Goal: Information Seeking & Learning: Learn about a topic

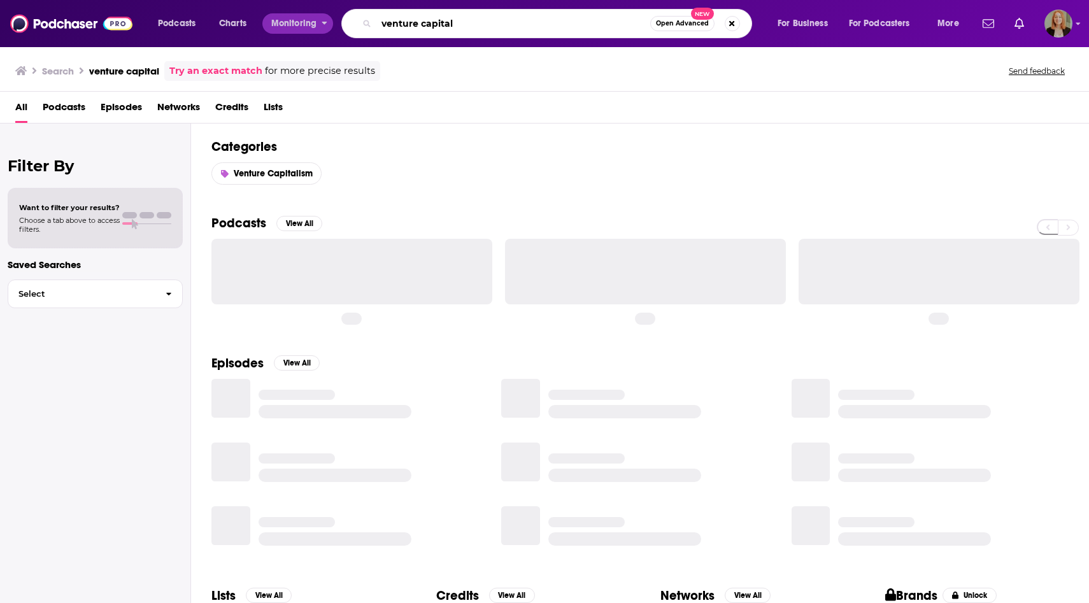
drag, startPoint x: 479, startPoint y: 25, endPoint x: 315, endPoint y: 24, distance: 163.7
click at [315, 24] on div "Podcasts Charts Monitoring venture capital Open Advanced New For Business For P…" at bounding box center [560, 23] width 822 height 29
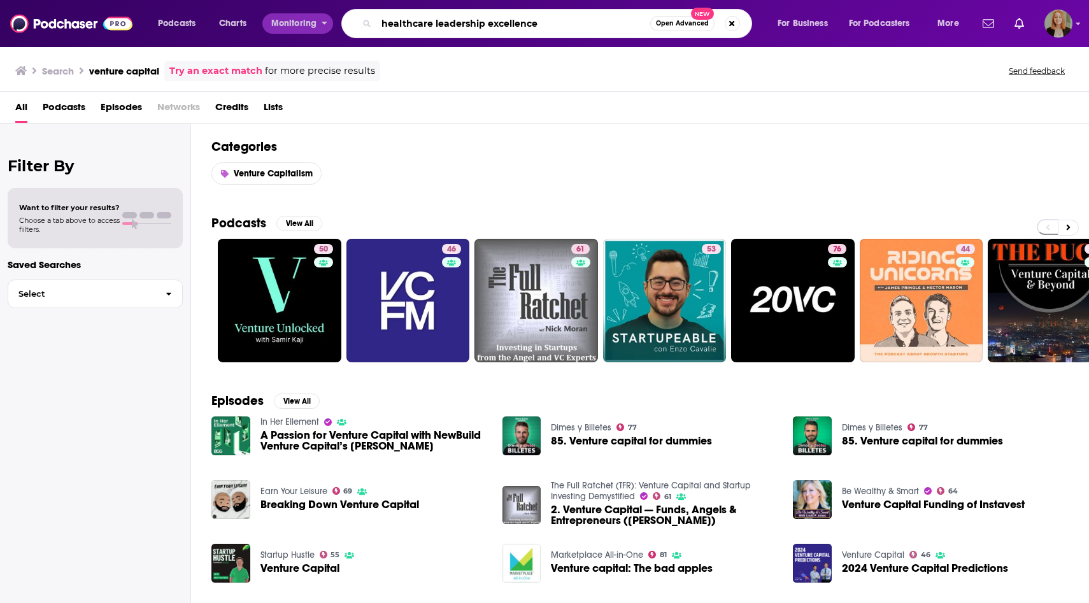
type input "healthcare leadership excellence"
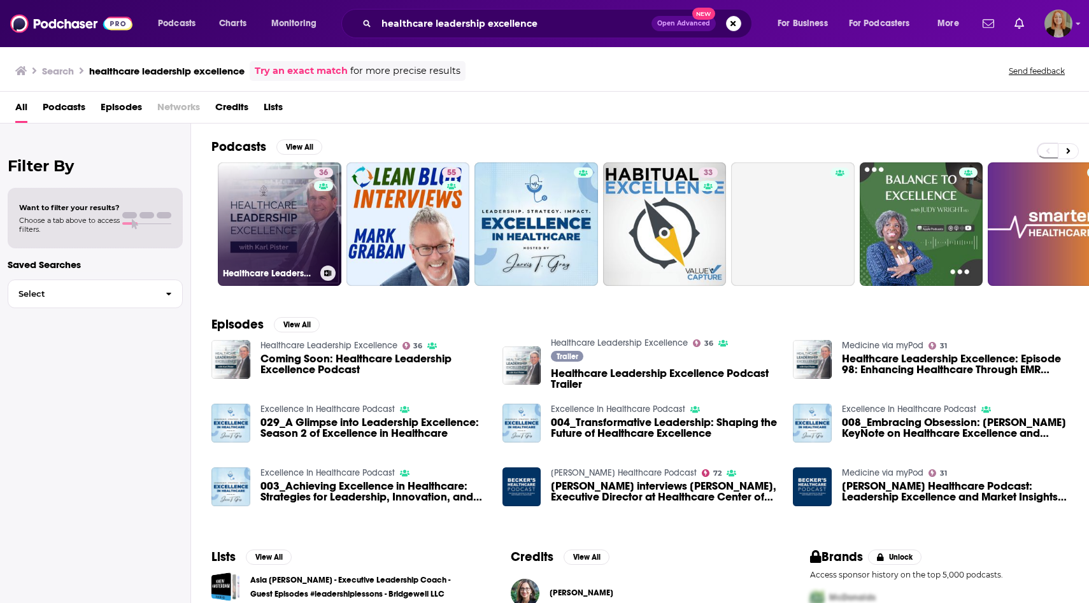
click at [257, 187] on link "36 Healthcare Leadership Excellence" at bounding box center [280, 224] width 124 height 124
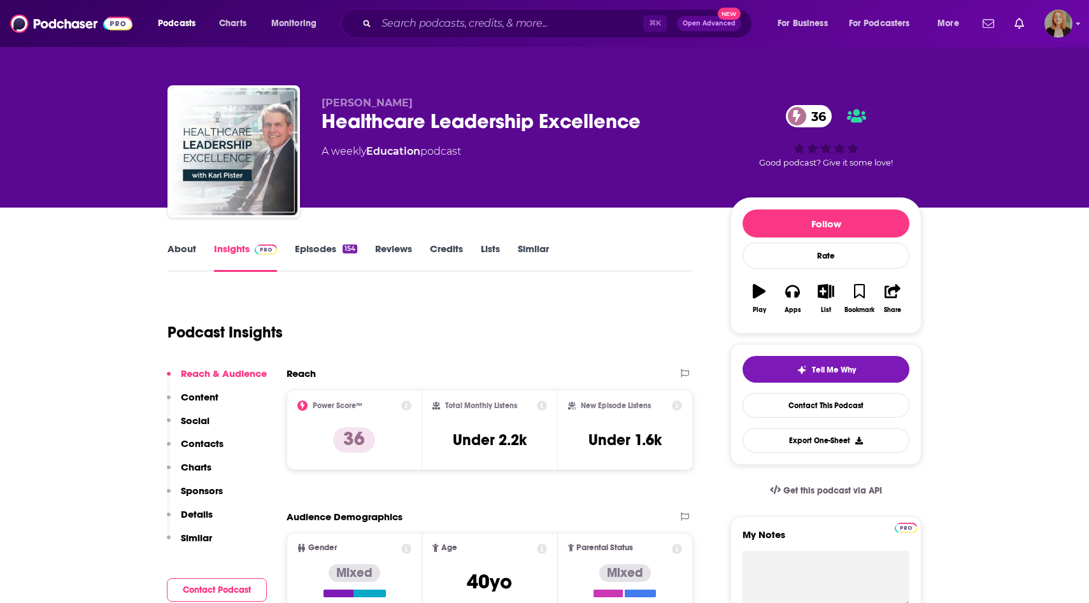
click at [188, 250] on link "About" at bounding box center [181, 257] width 29 height 29
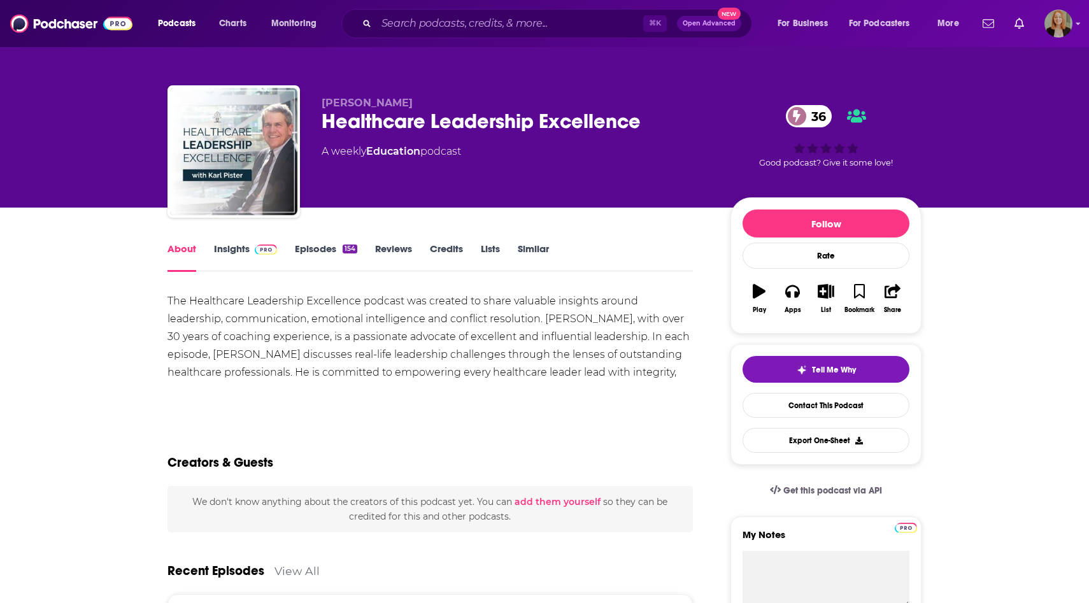
click at [232, 247] on link "Insights" at bounding box center [245, 257] width 63 height 29
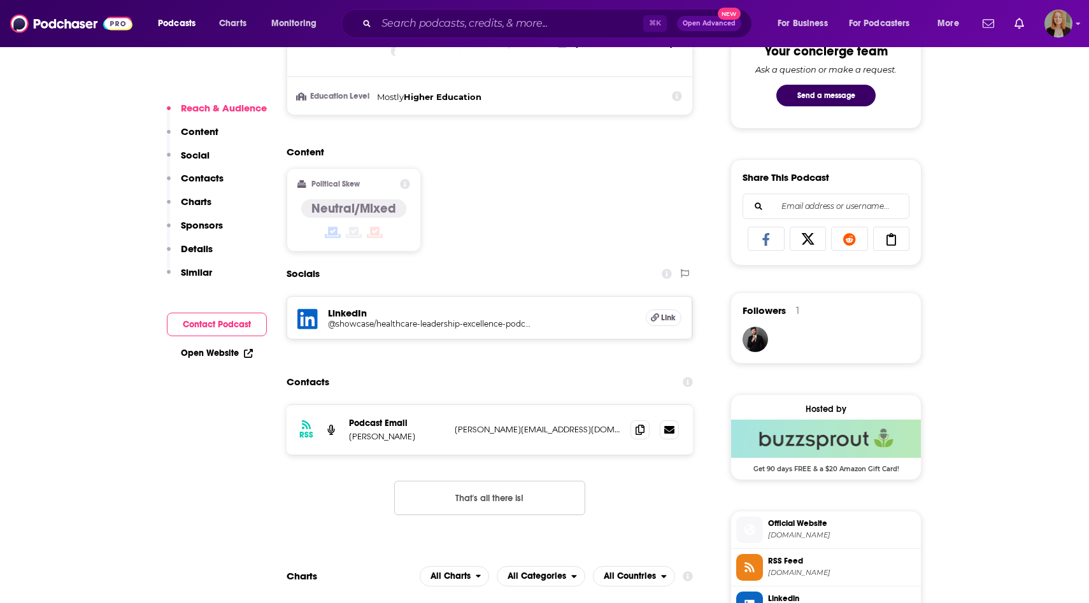
scroll to position [698, 0]
